Goal: Communication & Community: Answer question/provide support

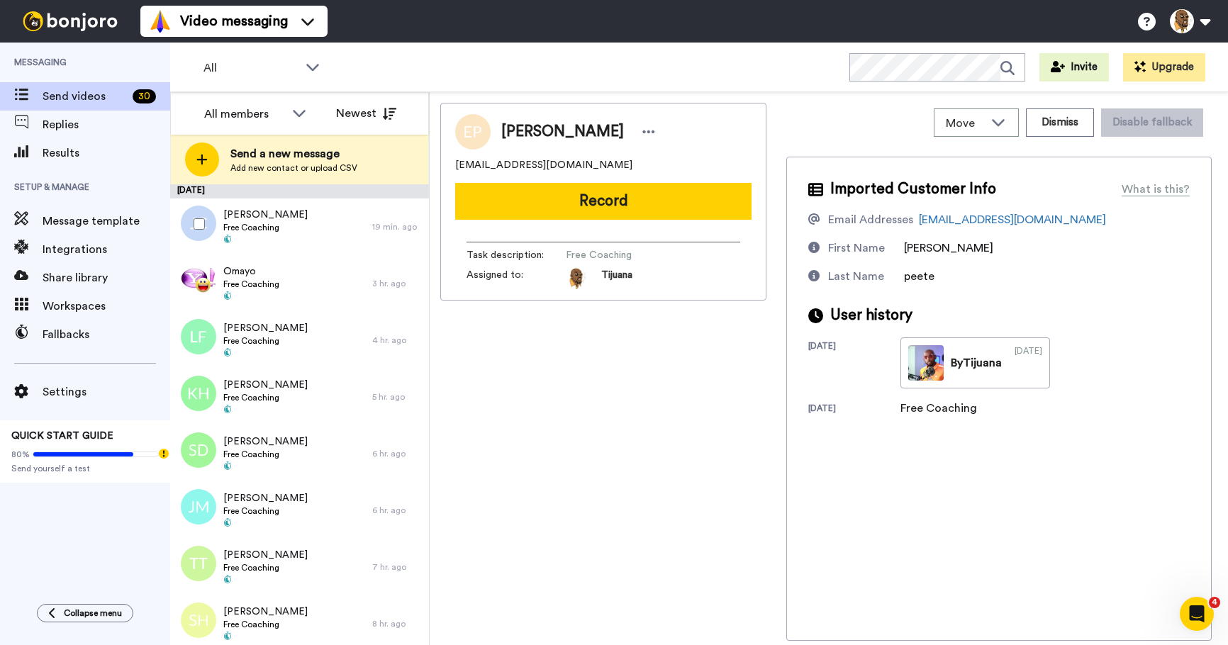
click at [214, 219] on div at bounding box center [196, 224] width 51 height 50
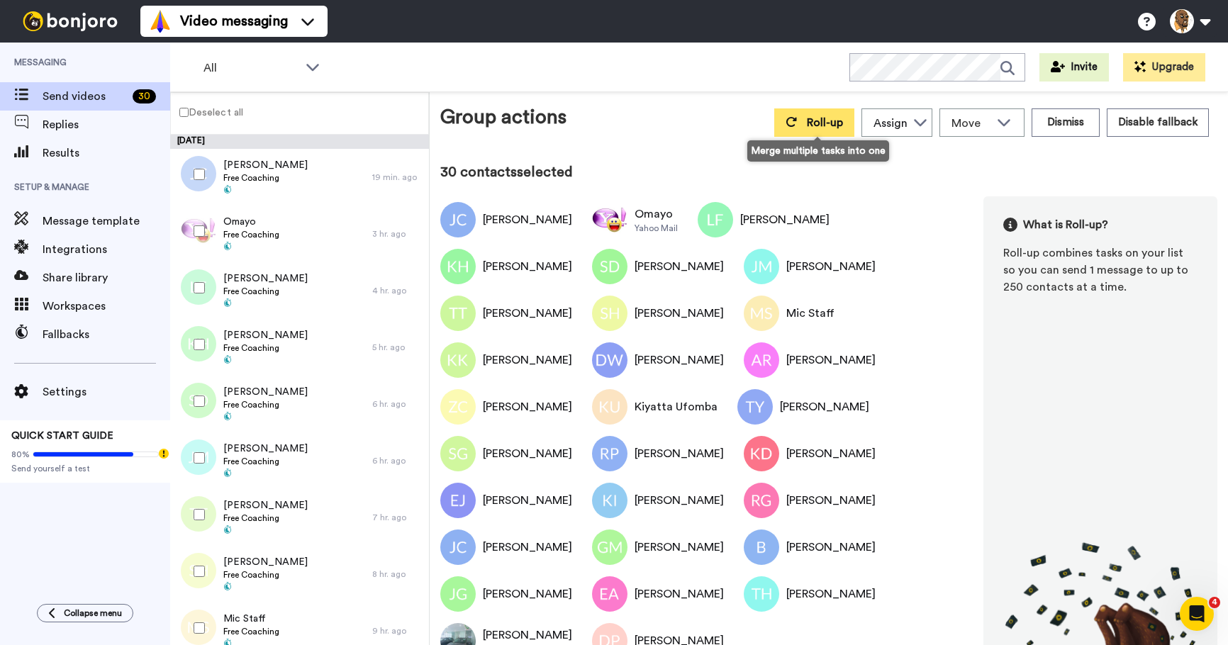
click at [802, 121] on button "Roll-up" at bounding box center [814, 122] width 80 height 28
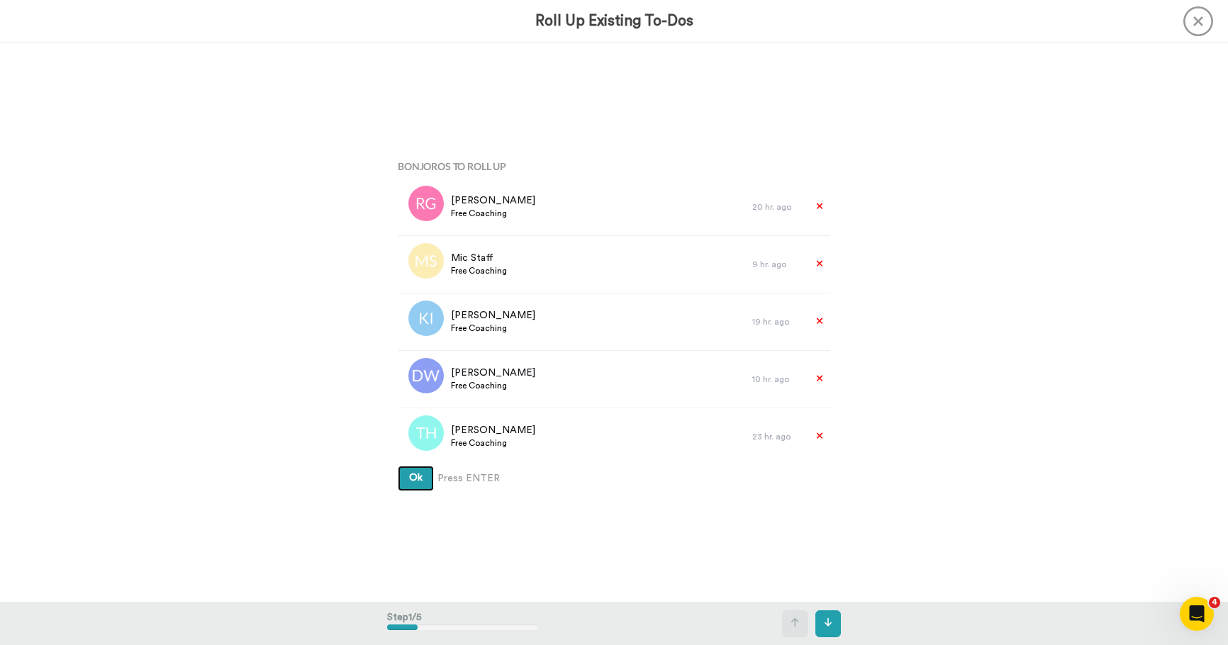
click at [412, 478] on span "Ok" at bounding box center [415, 478] width 13 height 10
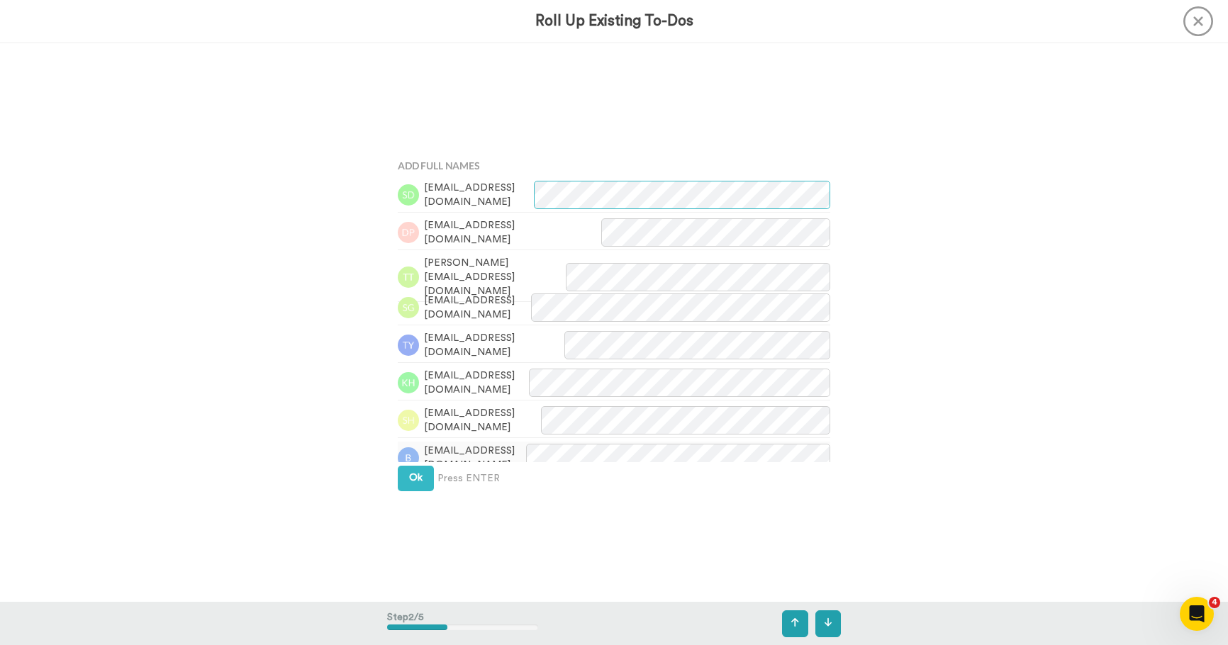
scroll to position [559, 0]
click at [418, 479] on span "Ok" at bounding box center [415, 478] width 13 height 10
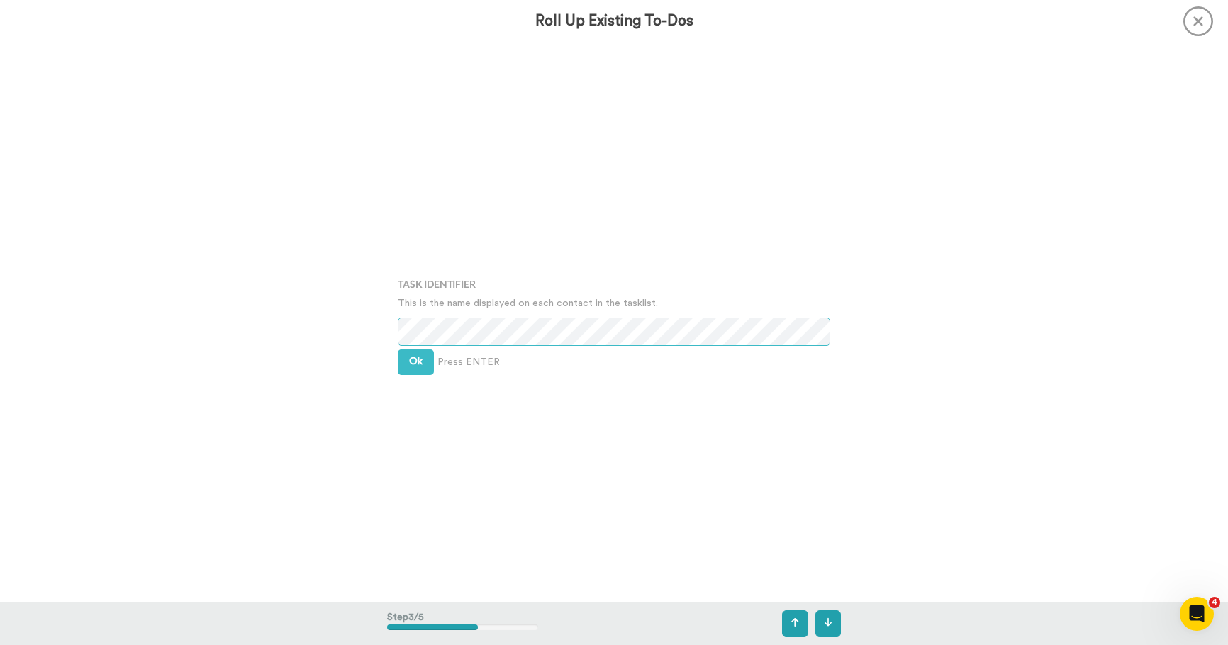
scroll to position [1118, 0]
click at [412, 364] on span "Ok" at bounding box center [415, 360] width 13 height 10
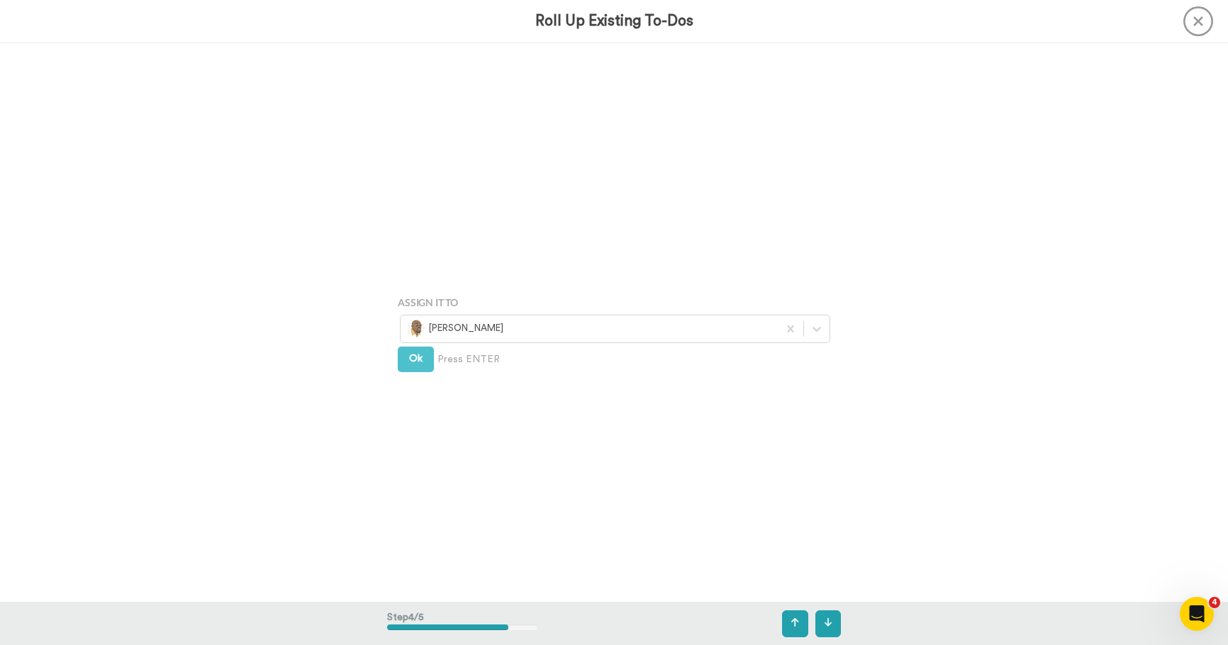
scroll to position [1677, 0]
click at [415, 344] on button "Ok" at bounding box center [416, 351] width 36 height 26
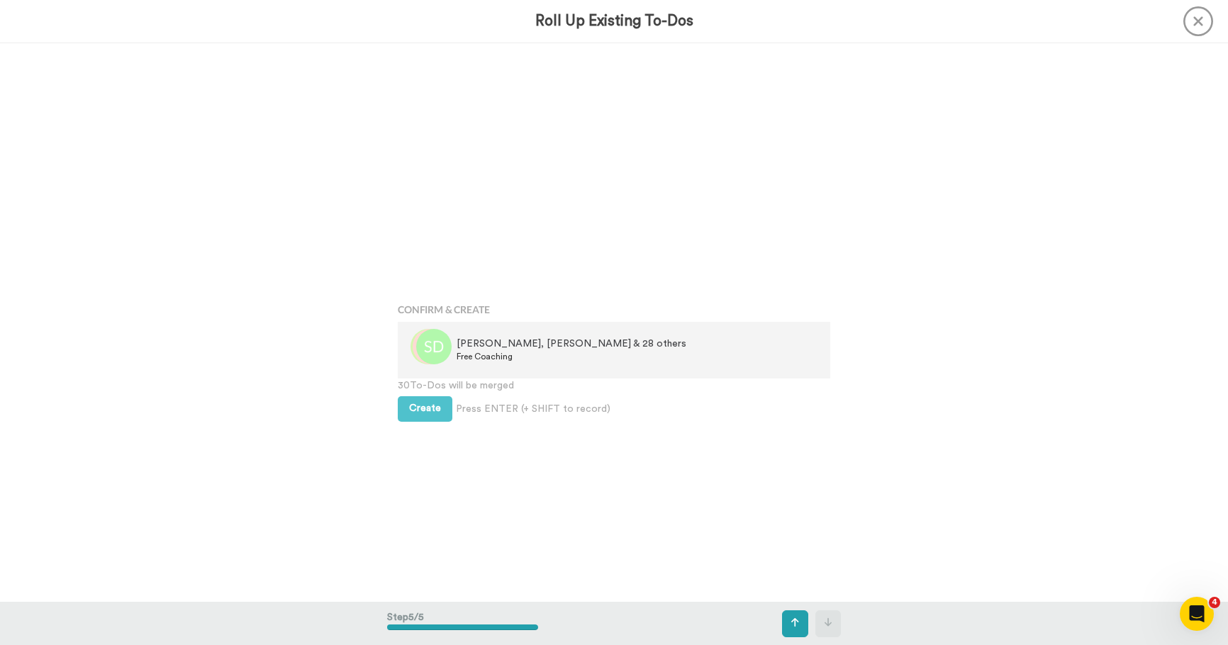
scroll to position [2235, 0]
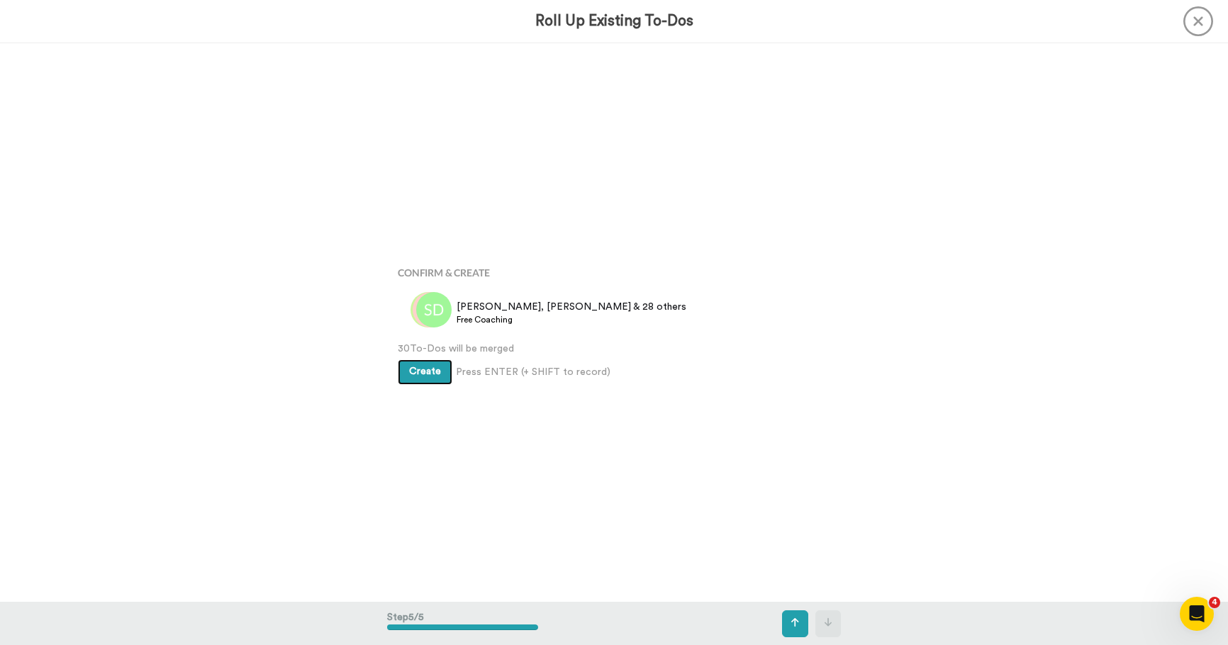
click at [430, 369] on span "Create" at bounding box center [425, 371] width 32 height 10
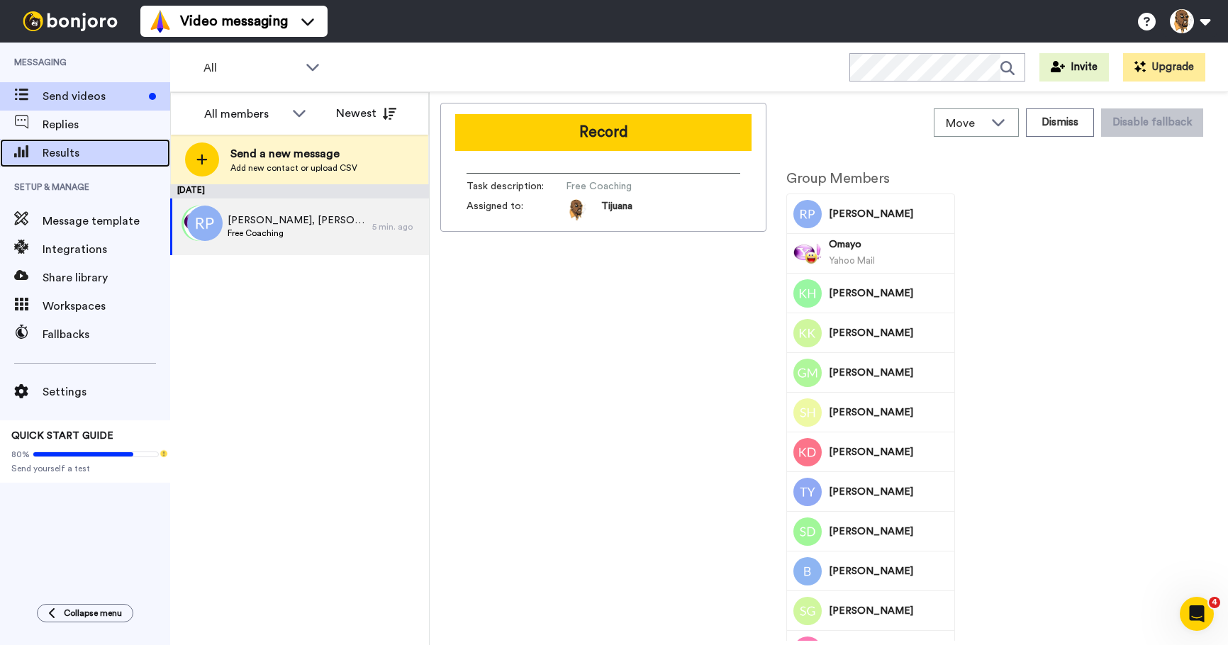
click at [67, 157] on span "Results" at bounding box center [107, 153] width 128 height 17
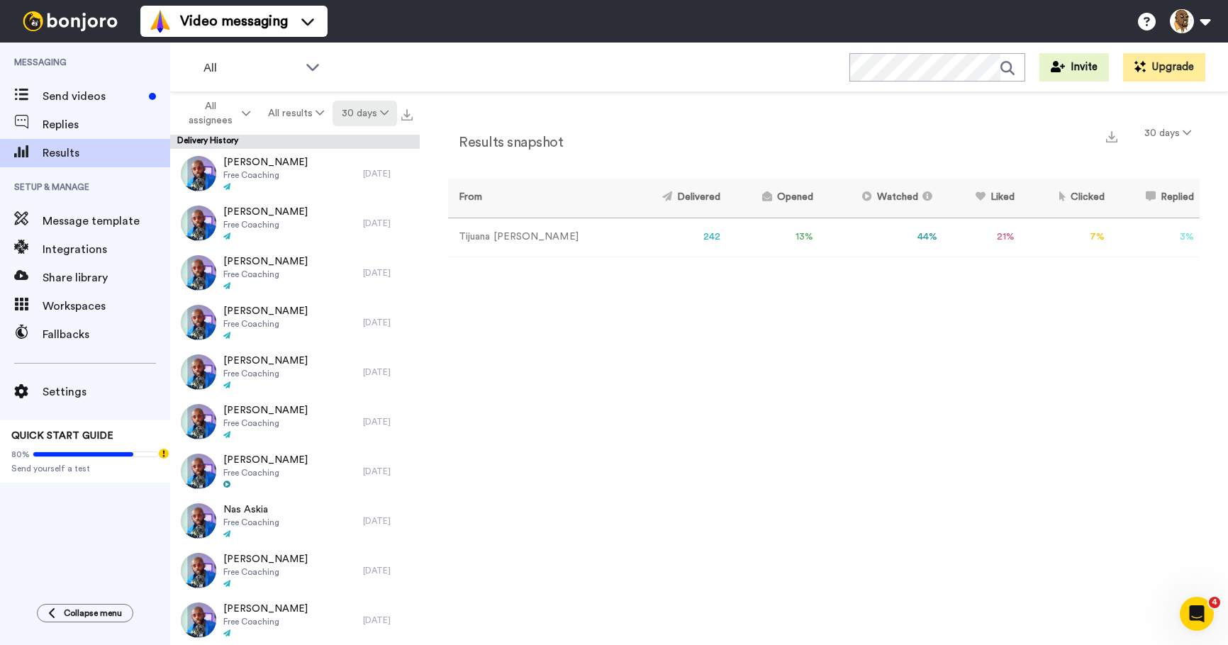
click at [380, 113] on icon at bounding box center [384, 113] width 9 height 10
click at [384, 243] on span "Month to date" at bounding box center [363, 244] width 73 height 11
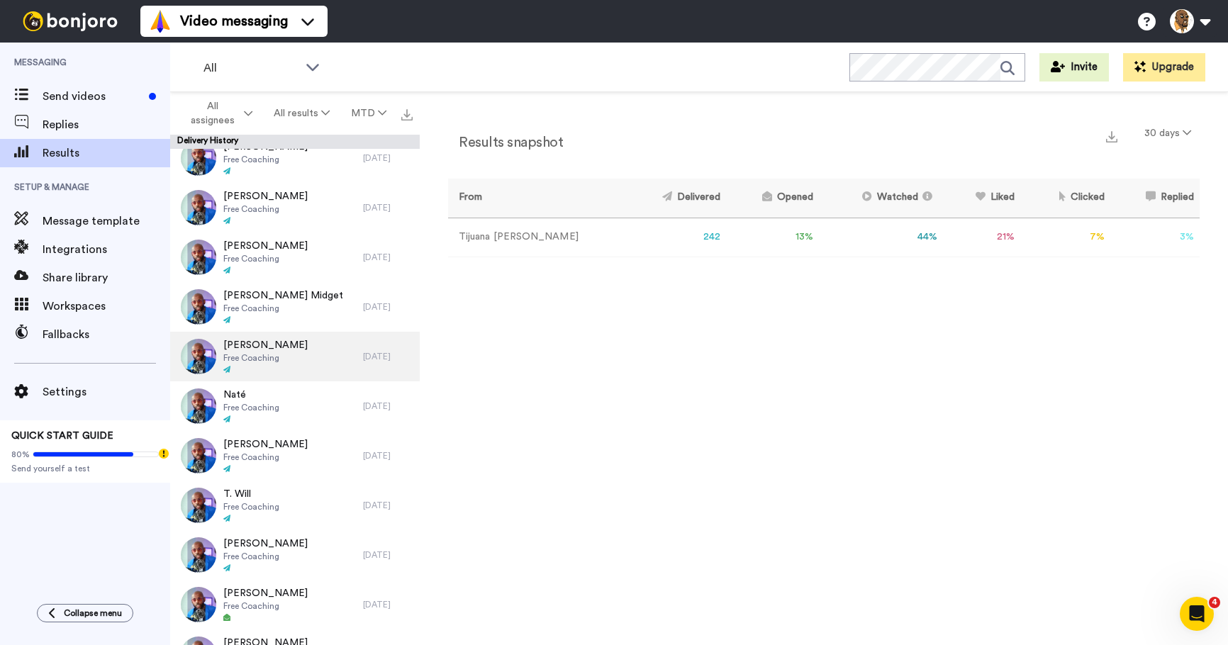
scroll to position [2259, 0]
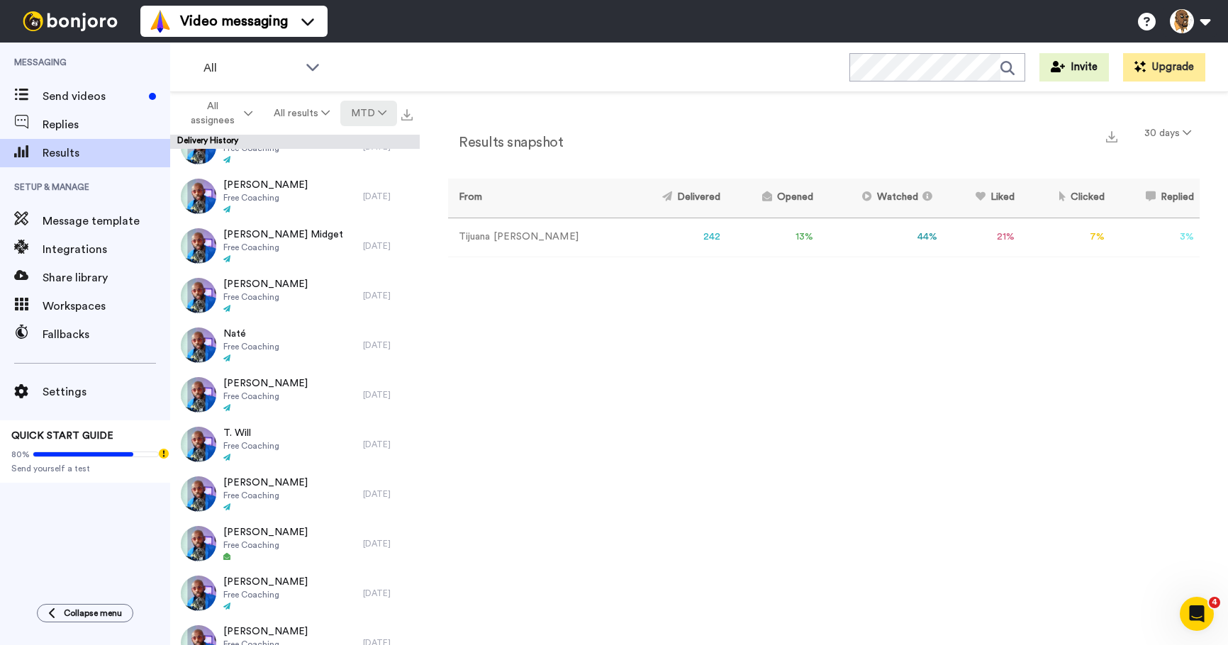
click at [378, 116] on icon at bounding box center [382, 113] width 9 height 10
click at [376, 143] on li "30 days" at bounding box center [369, 144] width 99 height 26
drag, startPoint x: 663, startPoint y: 240, endPoint x: 712, endPoint y: 242, distance: 48.3
click at [712, 242] on tr "Tijuana Jackson 242 13 % 44 % 21 % 7 % 3 % 0" at bounding box center [823, 237] width 751 height 39
click at [726, 252] on td "13 %" at bounding box center [772, 237] width 93 height 39
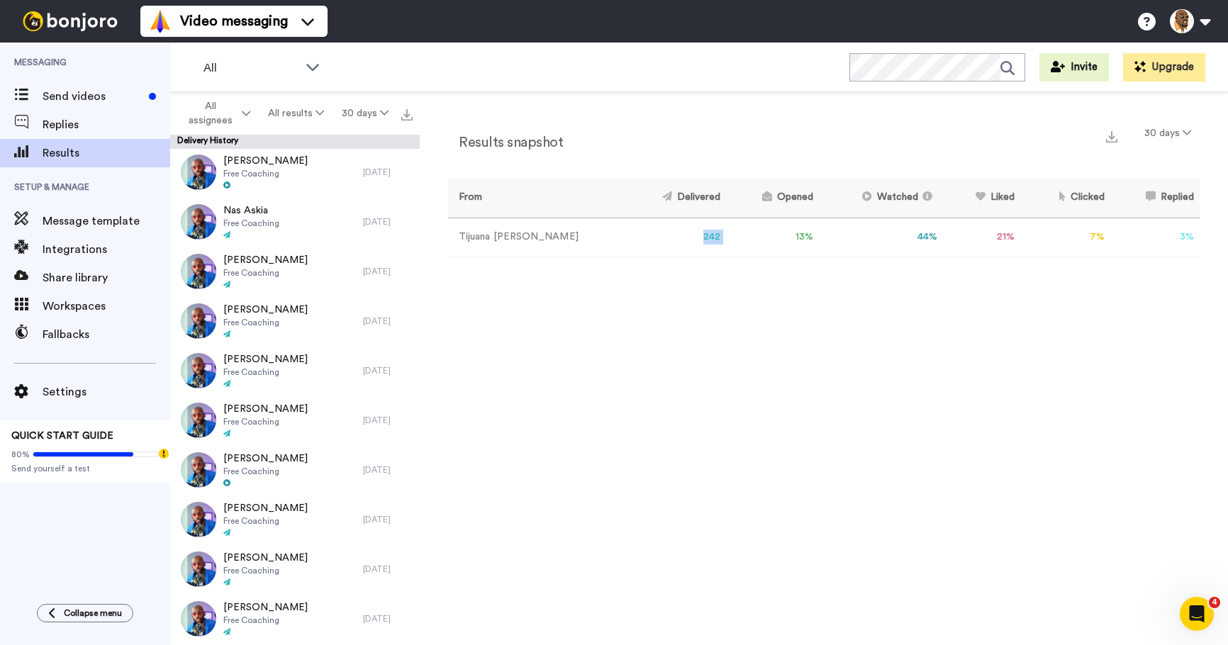
scroll to position [0, 0]
drag, startPoint x: 1211, startPoint y: 308, endPoint x: 1218, endPoint y: 317, distance: 12.1
drag, startPoint x: 1218, startPoint y: 317, endPoint x: 985, endPoint y: 369, distance: 239.0
click at [979, 368] on div "Results snapshot 30 days From Delivered Opened Watched Liked Clicked Replied Fa…" at bounding box center [824, 372] width 808 height 560
click at [1086, 237] on td "7 %" at bounding box center [1065, 237] width 90 height 39
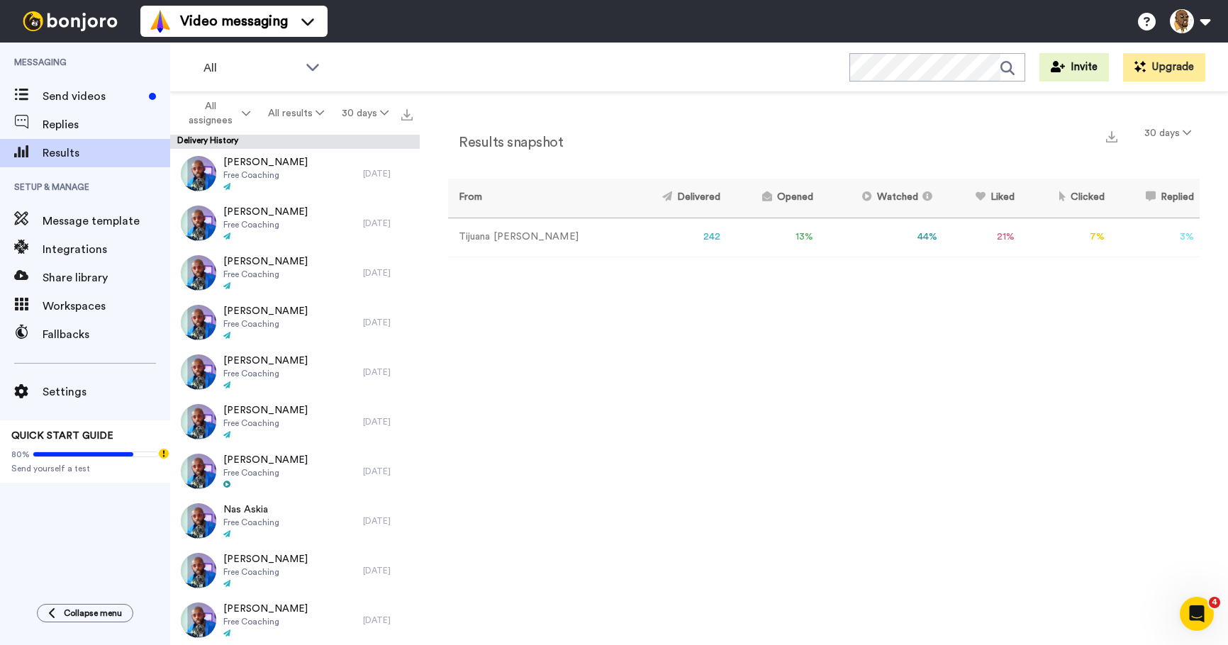
drag, startPoint x: 982, startPoint y: 239, endPoint x: 992, endPoint y: 239, distance: 9.9
click at [988, 239] on td "21 %" at bounding box center [981, 237] width 77 height 39
drag, startPoint x: 902, startPoint y: 236, endPoint x: 948, endPoint y: 232, distance: 47.0
click at [948, 232] on tr "Tijuana Jackson 242 13 % 44 % 21 % 7 % 3 % 0" at bounding box center [823, 237] width 751 height 39
click at [948, 232] on td "21 %" at bounding box center [981, 237] width 77 height 39
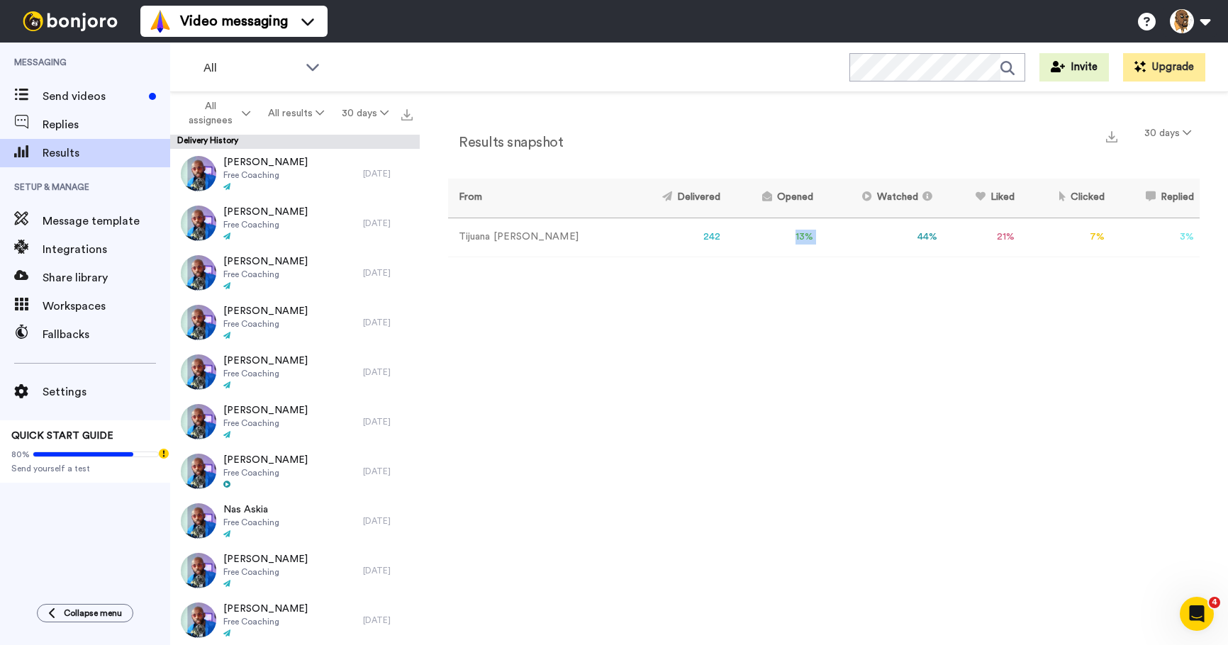
drag, startPoint x: 763, startPoint y: 237, endPoint x: 792, endPoint y: 237, distance: 29.1
click at [792, 237] on tr "Tijuana Jackson 242 13 % 44 % 21 % 7 % 3 % 0" at bounding box center [823, 237] width 751 height 39
click at [108, 97] on span "Send videos" at bounding box center [93, 96] width 101 height 17
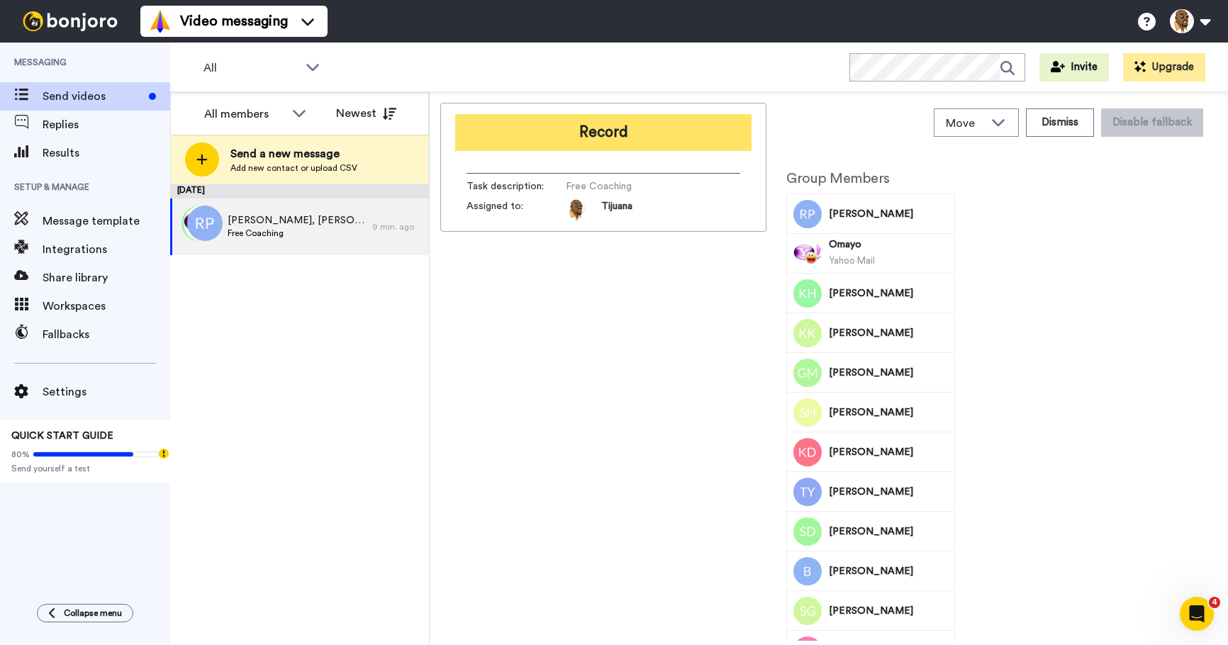
click at [633, 141] on button "Record" at bounding box center [603, 132] width 296 height 37
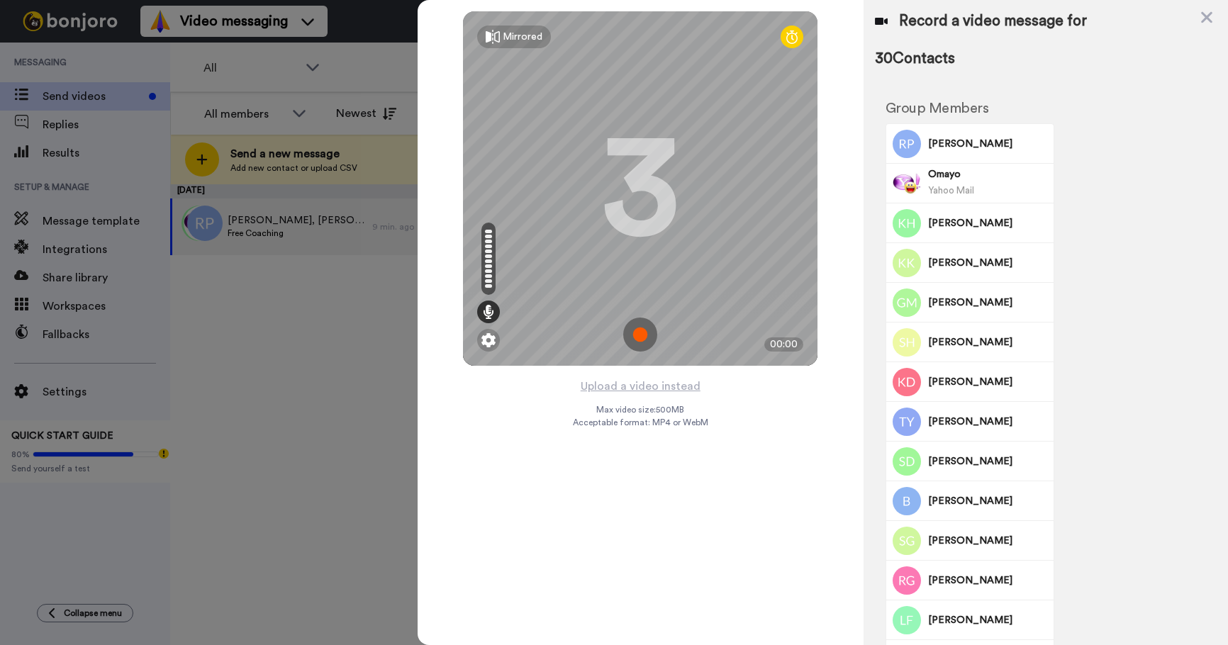
click at [634, 331] on img at bounding box center [640, 335] width 34 height 34
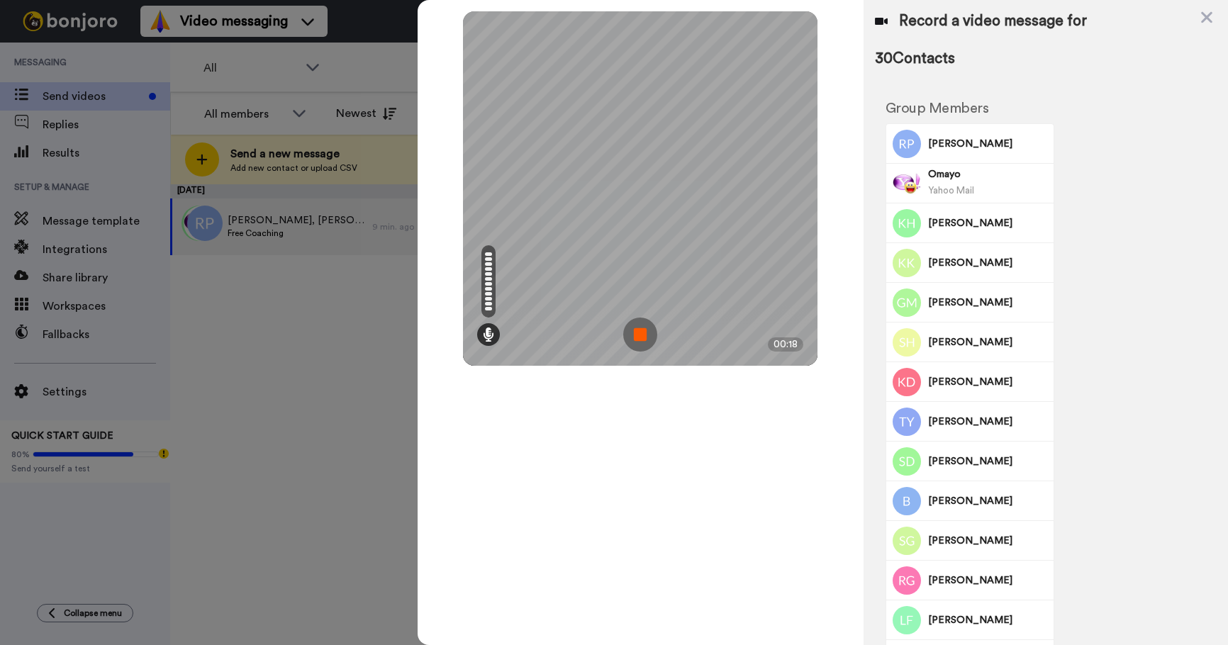
click at [640, 333] on img at bounding box center [640, 335] width 34 height 34
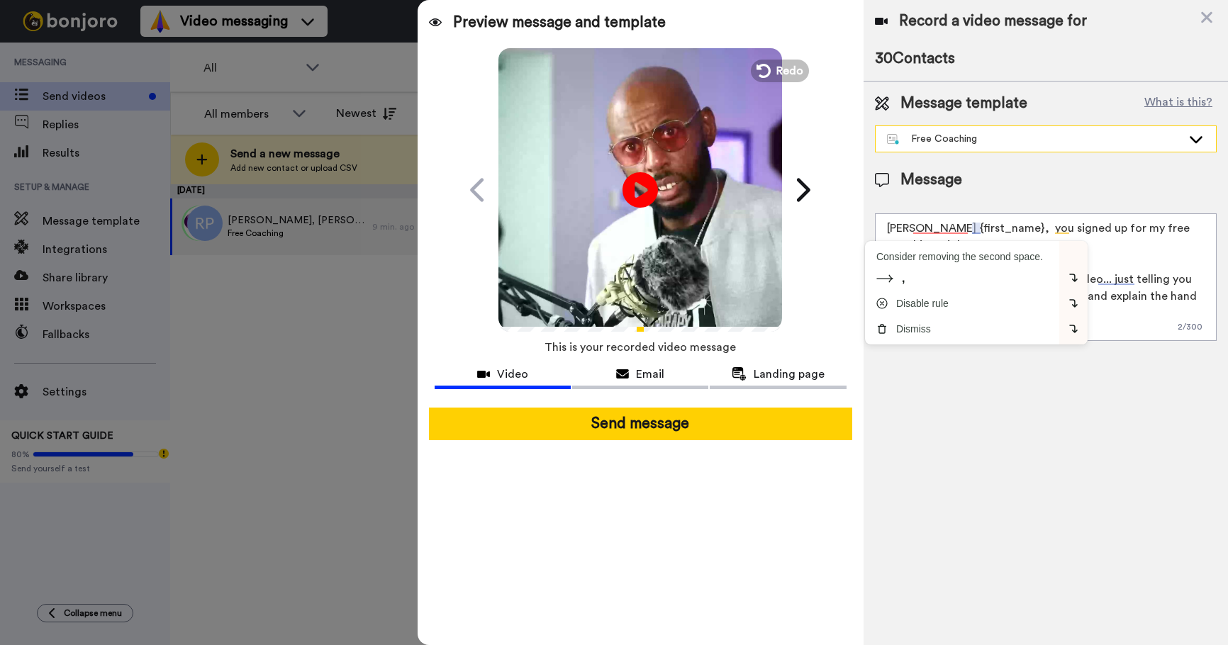
click at [1071, 136] on div "Free Coaching" at bounding box center [1034, 139] width 295 height 14
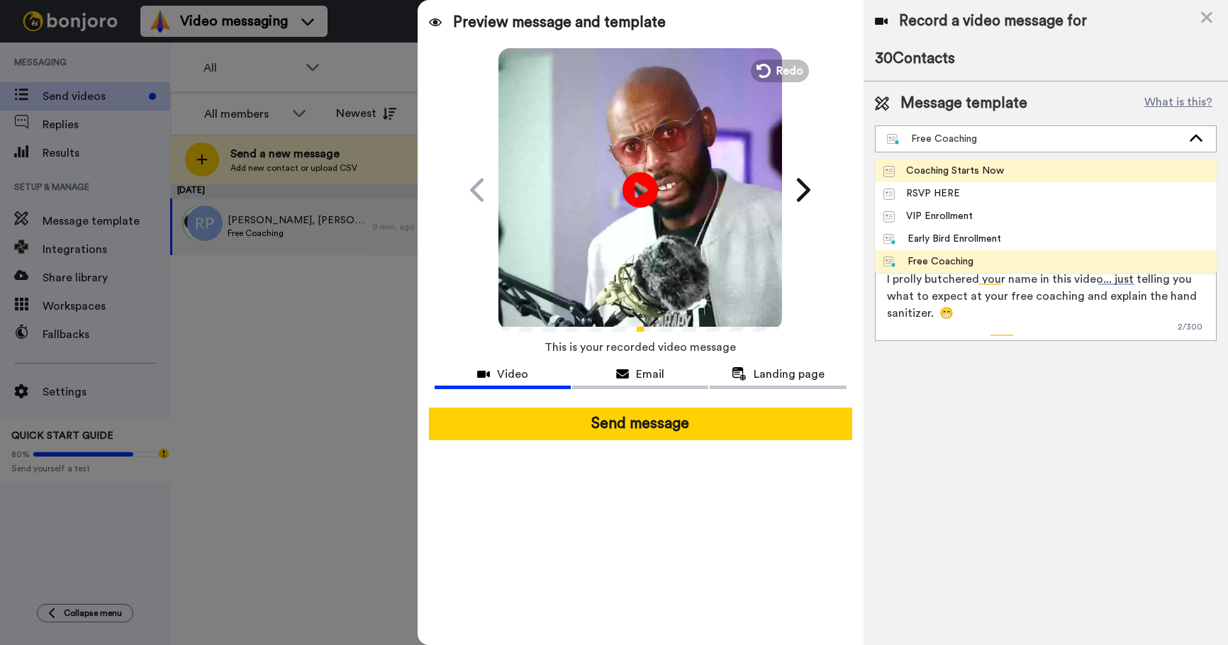
click at [1033, 174] on li "Coaching Starts Now" at bounding box center [1046, 170] width 342 height 23
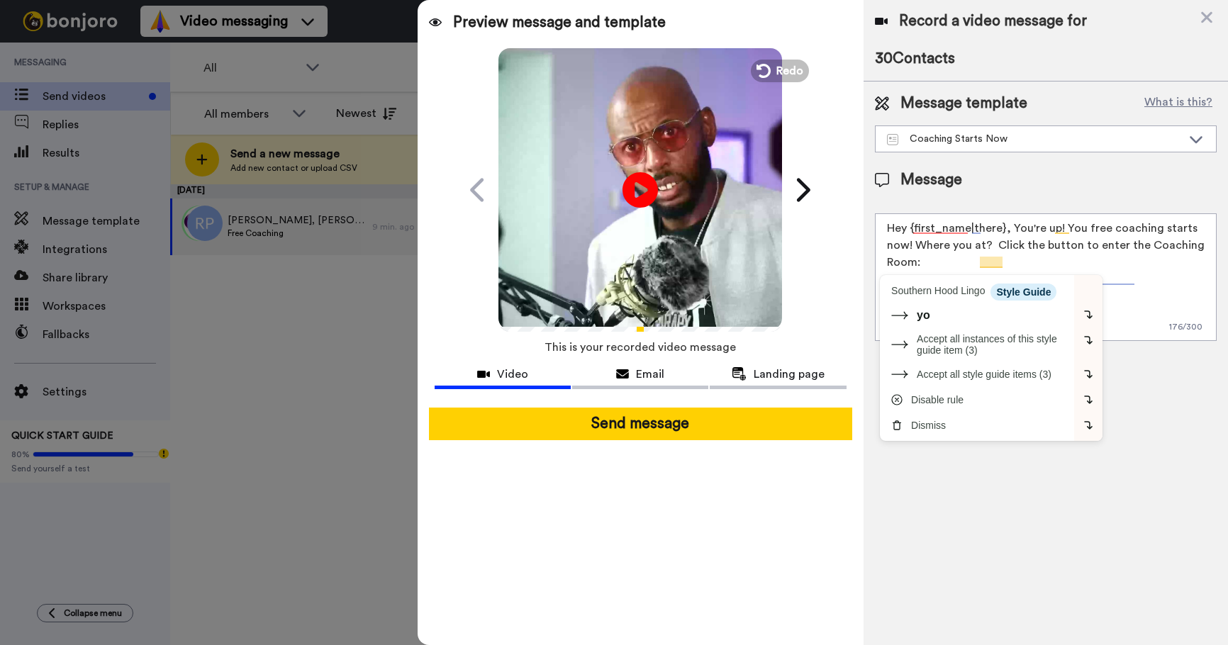
click at [1111, 249] on textarea "Hey {first_name|there}, You're up! You free coaching starts now! Where you at? …" at bounding box center [1046, 277] width 342 height 128
click at [1016, 252] on textarea "Hey {first_name|there}, You're up! You free coaching starts now! Where you at? …" at bounding box center [1046, 277] width 342 height 128
click at [1089, 247] on textarea "Hey {first_name|there}, You're up! You free coaching starts now! Where you at? …" at bounding box center [1046, 277] width 342 height 128
drag, startPoint x: 1135, startPoint y: 264, endPoint x: 972, endPoint y: 260, distance: 162.4
click at [946, 274] on textarea "Hey {first_name|there}, You're up! You free coaching starts now! Where you at? …" at bounding box center [1046, 277] width 342 height 128
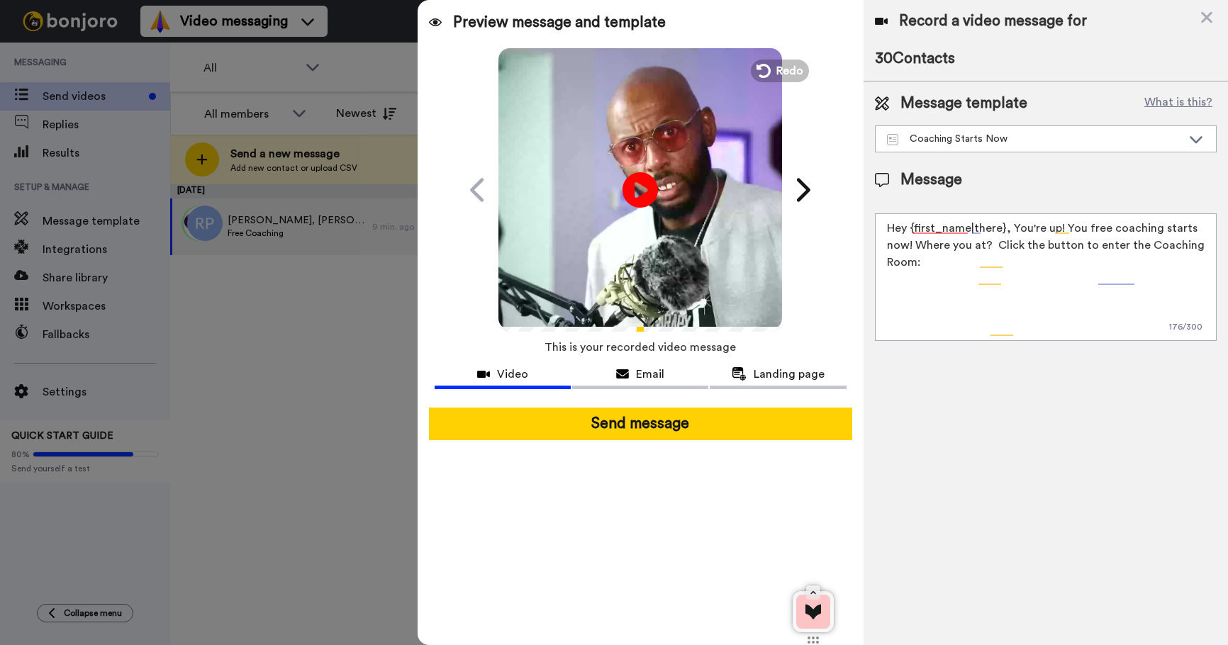
click at [1008, 243] on textarea "Hey {first_name|there}, You're up! You free coaching starts now! Where you at? …" at bounding box center [1046, 277] width 342 height 128
click at [942, 261] on textarea "Hey {first_name|there}, You're up! You free coaching starts now! Where you at? …" at bounding box center [1046, 277] width 342 height 128
click at [996, 271] on textarea "Hey {first_name|there}, You're up! You free coaching starts now! Where you at? …" at bounding box center [1046, 277] width 342 height 128
click at [1018, 271] on textarea "Hey {first_name|there}, You're up! You free coaching starts now! Where you at? …" at bounding box center [1046, 277] width 342 height 128
type textarea "Hey {first_name|there}, You're up! You free coaching starts now! Where you at? …"
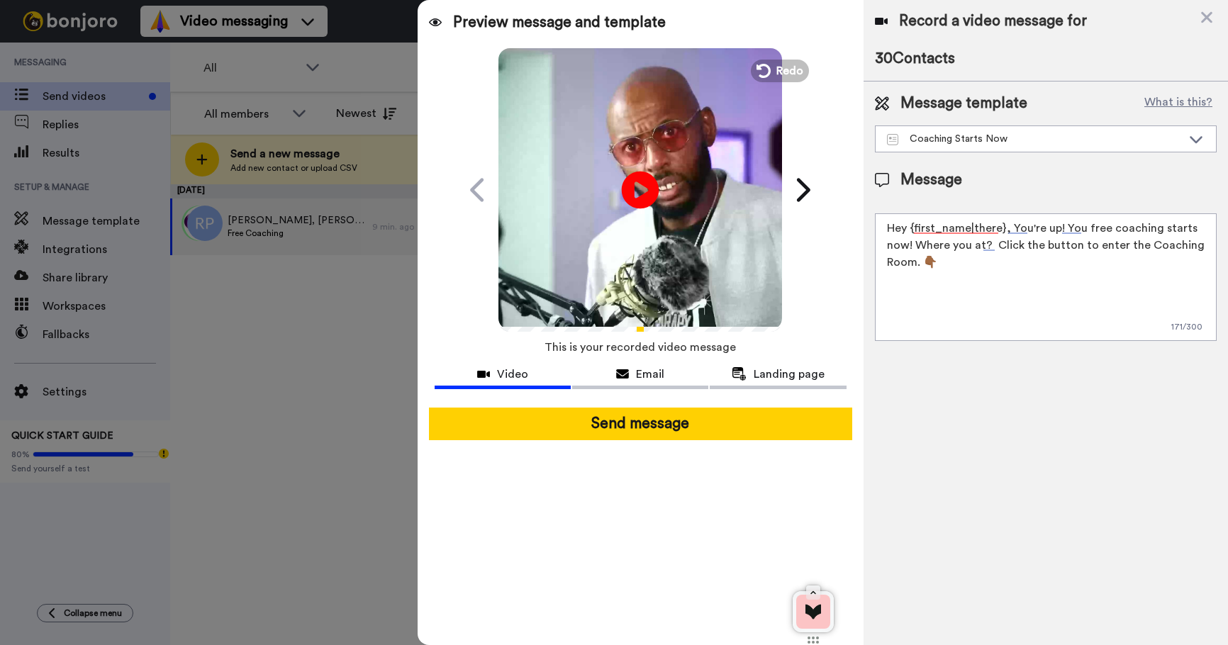
click at [655, 195] on icon at bounding box center [641, 190] width 38 height 38
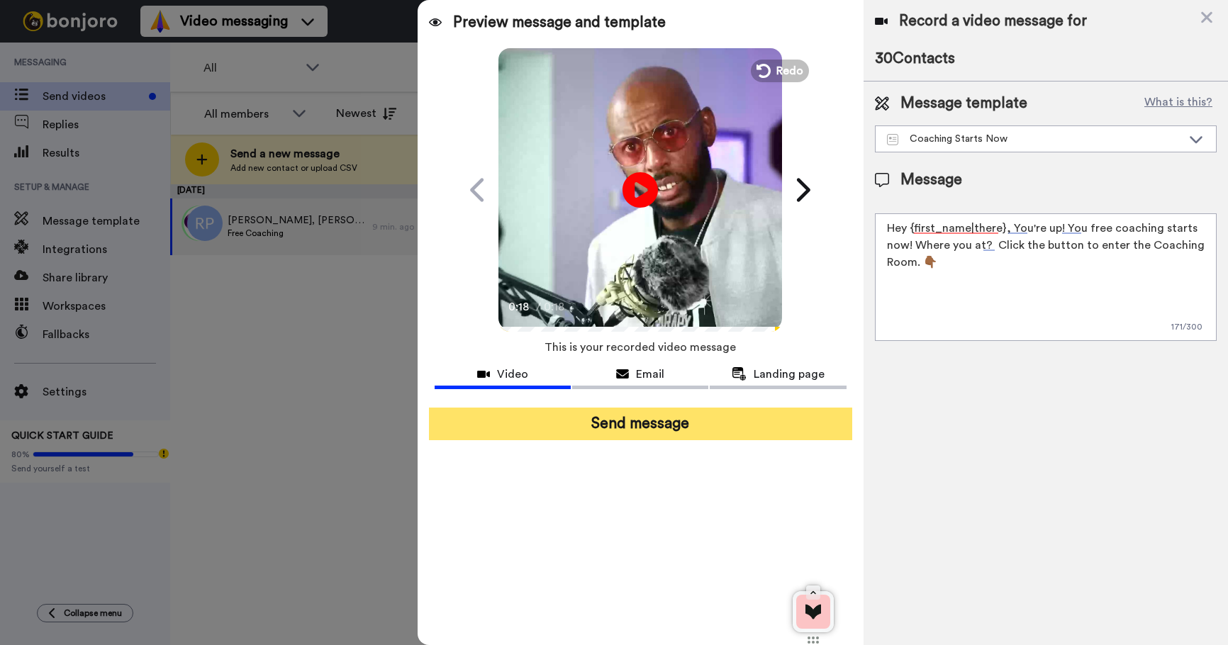
click at [657, 421] on button "Send message" at bounding box center [640, 424] width 423 height 33
